Goal: Check status: Check status

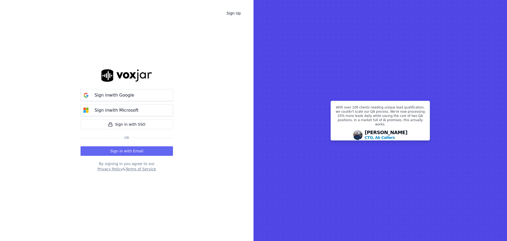
click at [162, 151] on button "Sign in with Email" at bounding box center [127, 151] width 92 height 10
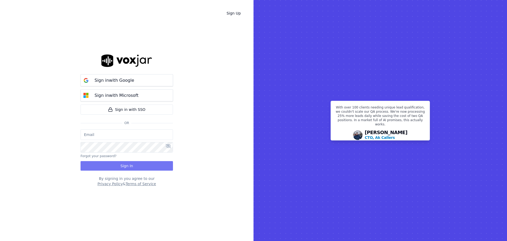
type input "[EMAIL_ADDRESS][DOMAIN_NAME]"
click at [168, 166] on button "Sign In" at bounding box center [127, 166] width 92 height 10
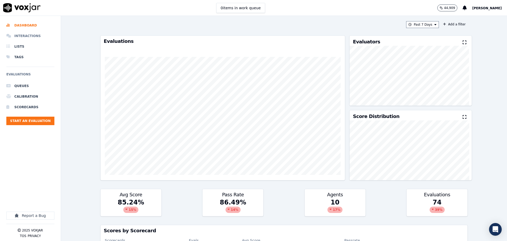
click at [28, 35] on li "Interactions" at bounding box center [30, 36] width 48 height 11
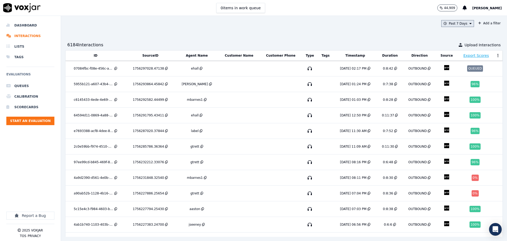
click at [452, 24] on button "Past 7 Days" at bounding box center [457, 23] width 33 height 7
click at [450, 40] on div "Today" at bounding box center [455, 40] width 11 height 4
click at [461, 89] on button "Add" at bounding box center [466, 84] width 10 height 8
click at [233, 173] on td at bounding box center [239, 178] width 41 height 16
click at [260, 190] on td at bounding box center [281, 193] width 42 height 16
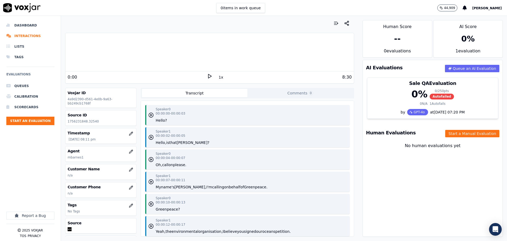
click at [414, 97] on div "0 %" at bounding box center [420, 94] width 16 height 11
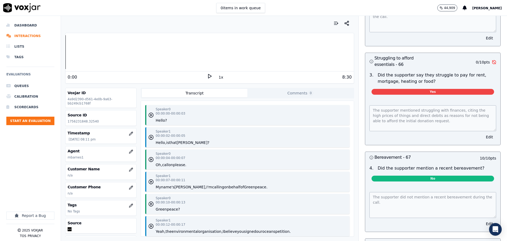
scroll to position [1587, 0]
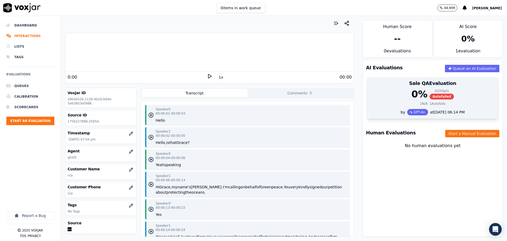
click at [391, 96] on div "0 % 0 / 250 pts Autofailed" at bounding box center [433, 94] width 124 height 11
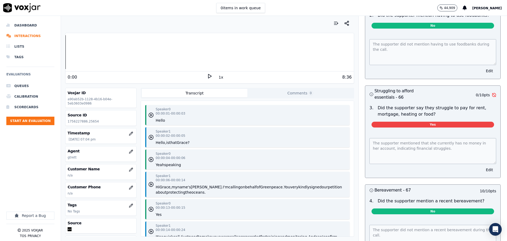
scroll to position [1536, 0]
